Goal: Task Accomplishment & Management: Complete application form

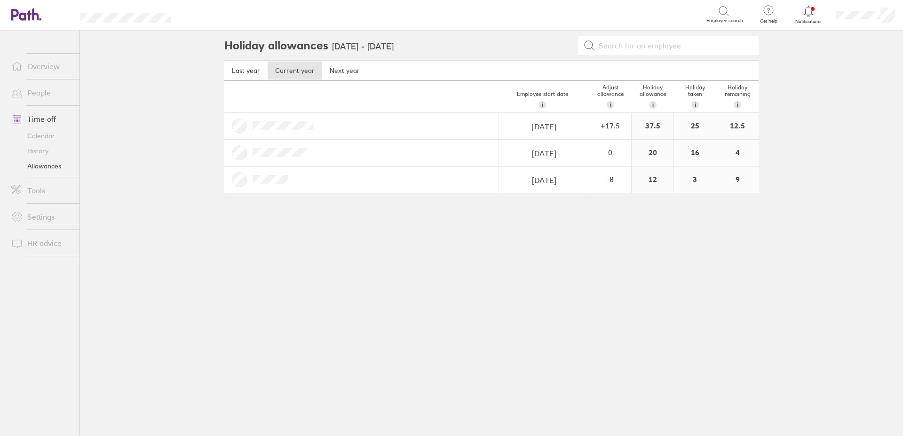
click at [40, 137] on link "Calendar" at bounding box center [42, 135] width 76 height 15
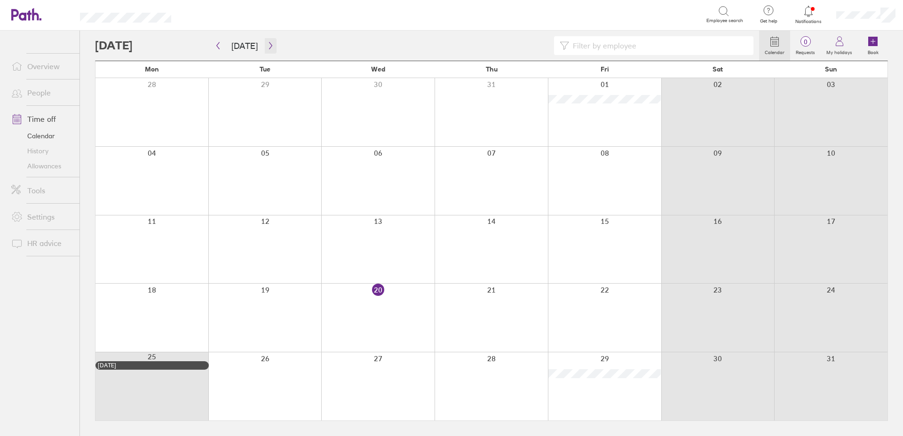
click at [268, 46] on icon "button" at bounding box center [270, 46] width 7 height 8
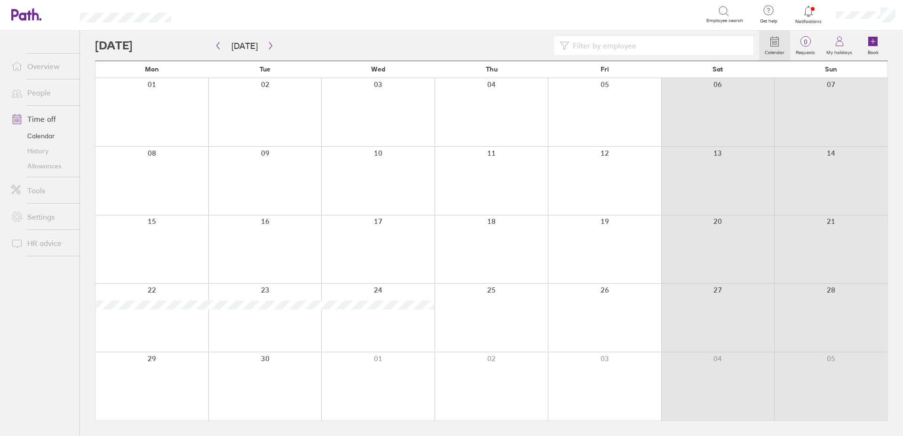
click at [158, 171] on div at bounding box center [152, 181] width 113 height 68
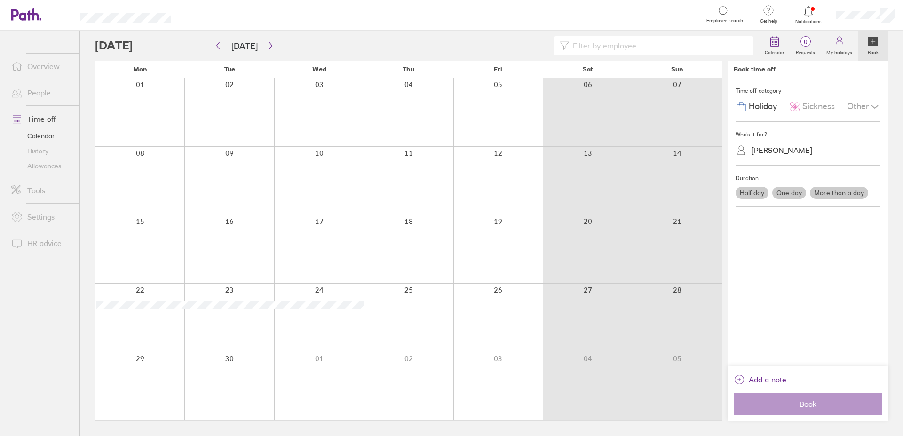
click at [786, 190] on label "One day" at bounding box center [790, 193] width 34 height 12
click at [0, 0] on input "One day" at bounding box center [0, 0] width 0 height 0
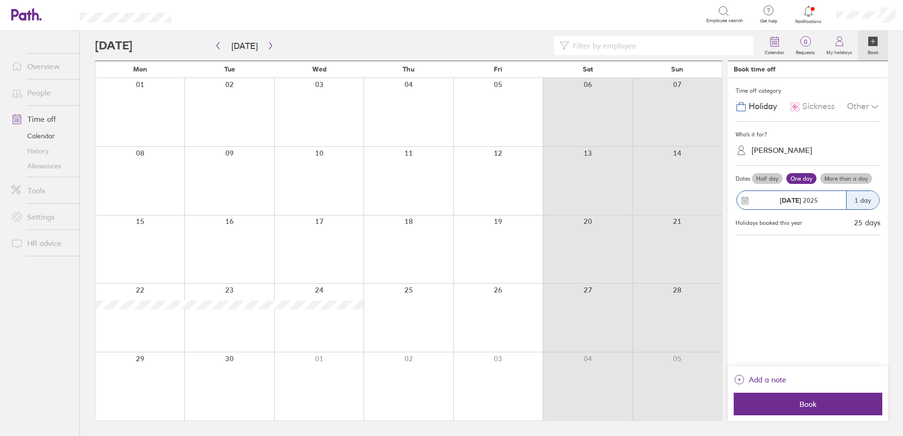
click at [826, 180] on label "More than a day" at bounding box center [847, 178] width 52 height 11
click at [0, 0] on input "More than a day" at bounding box center [0, 0] width 0 height 0
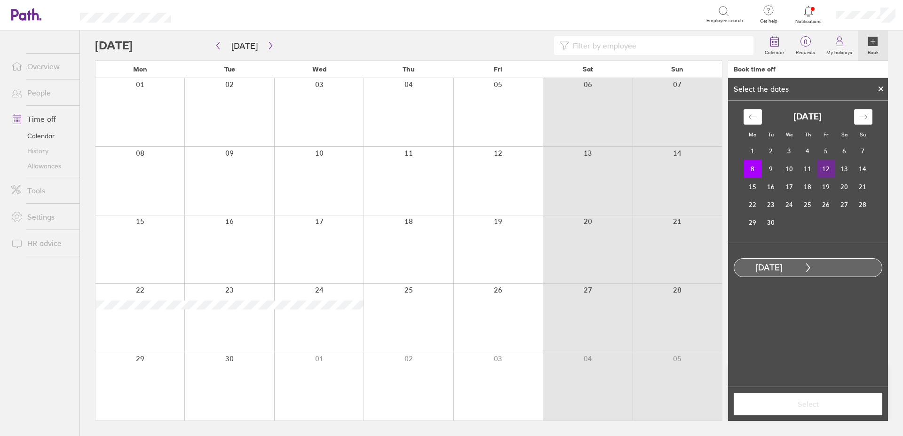
click at [833, 167] on td "12" at bounding box center [826, 169] width 18 height 18
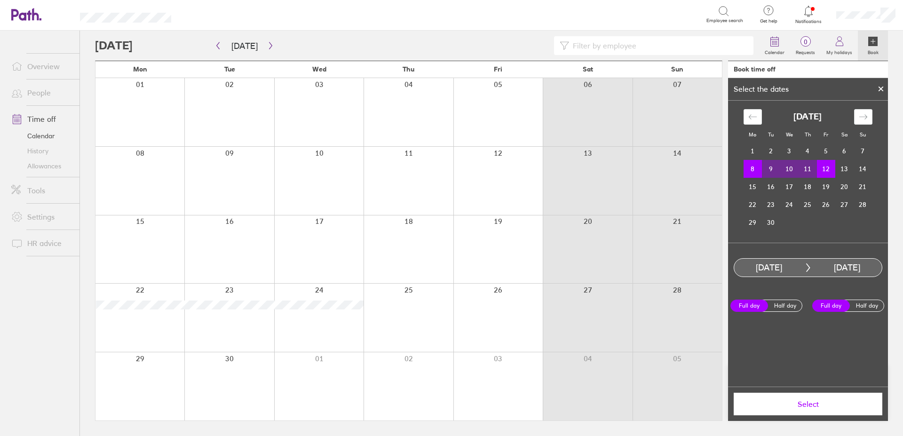
click at [815, 410] on button "Select" at bounding box center [808, 404] width 149 height 23
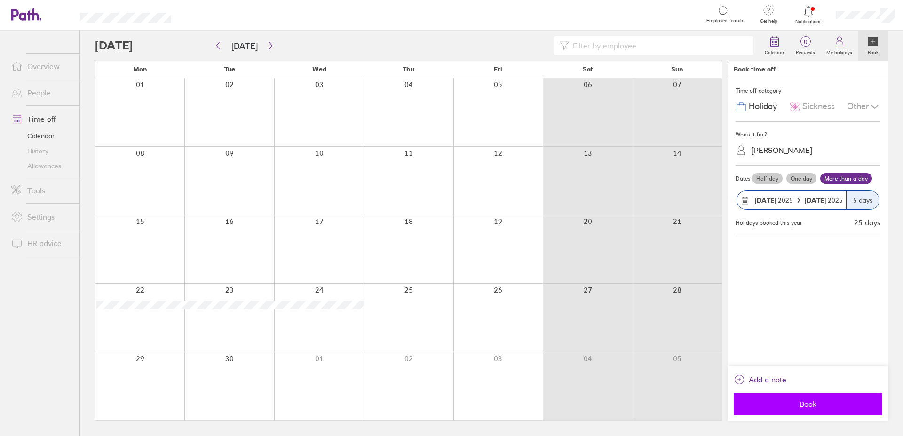
click at [808, 404] on span "Book" at bounding box center [809, 404] width 136 height 8
